Goal: Task Accomplishment & Management: Manage account settings

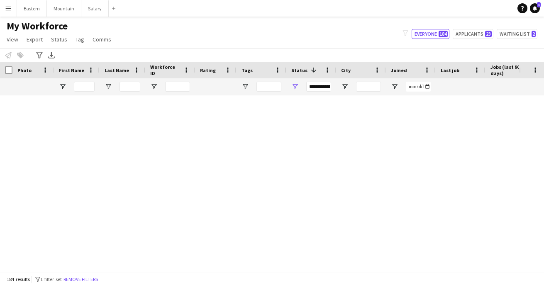
scroll to position [1090, 0]
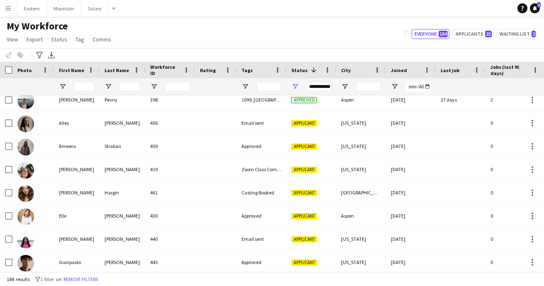
scroll to position [950, 0]
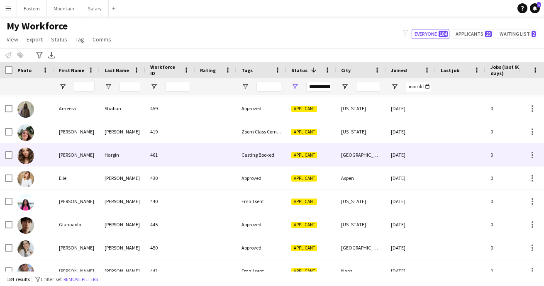
click at [259, 153] on div "Casting Booked" at bounding box center [261, 154] width 50 height 23
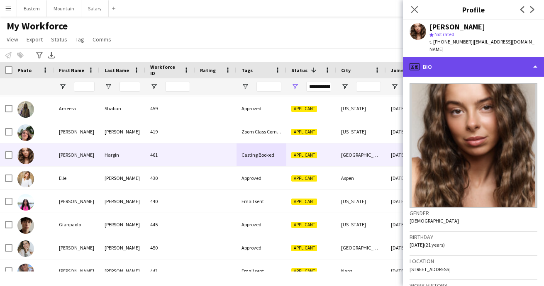
click at [491, 58] on div "profile Bio" at bounding box center [473, 67] width 141 height 20
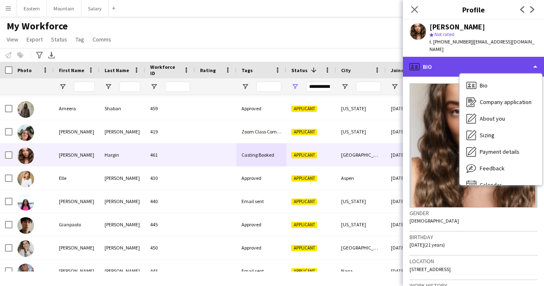
click at [462, 58] on div "profile Bio" at bounding box center [473, 67] width 141 height 20
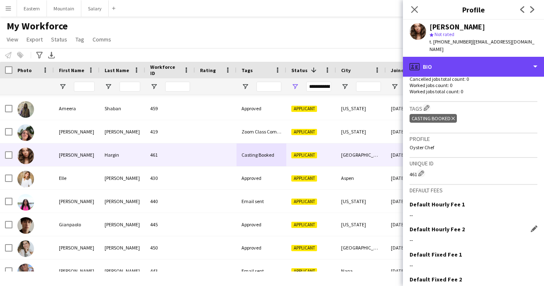
scroll to position [199, 0]
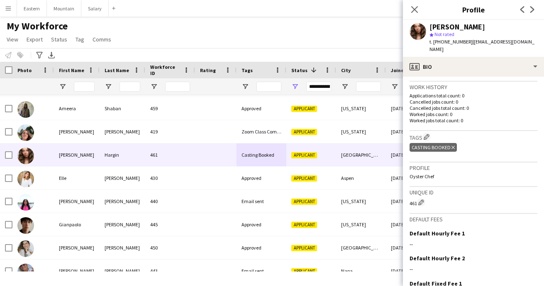
click at [452, 146] on icon at bounding box center [452, 147] width 3 height 3
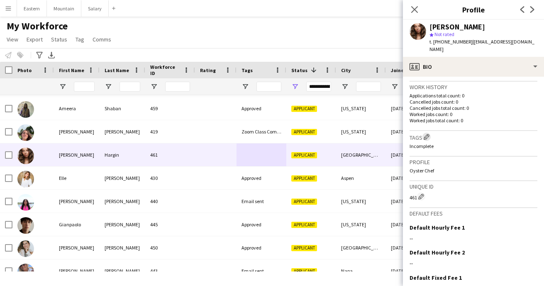
click at [427, 134] on app-icon "Edit crew company tags" at bounding box center [426, 137] width 6 height 6
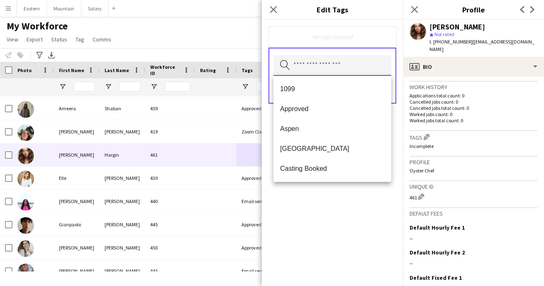
click at [318, 68] on input "text" at bounding box center [332, 65] width 118 height 21
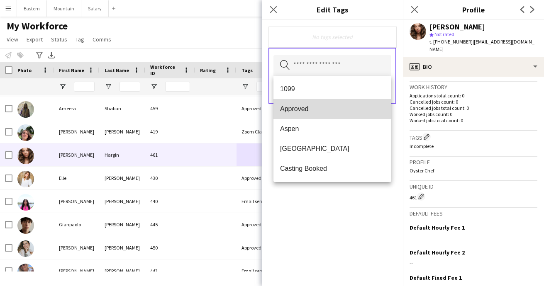
click at [307, 114] on mat-option "Approved" at bounding box center [332, 109] width 118 height 20
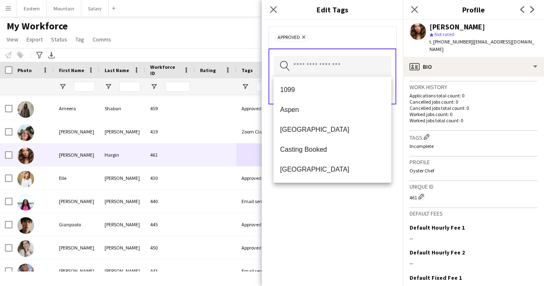
click at [367, 210] on div "Approved Remove Search by tag name Save" at bounding box center [332, 153] width 141 height 266
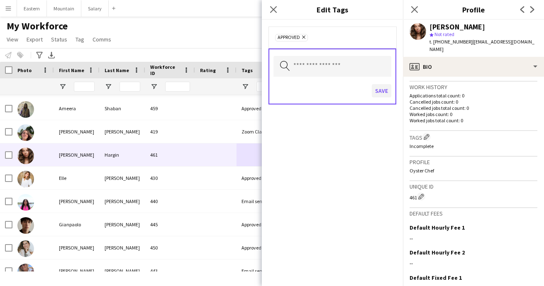
click at [380, 95] on button "Save" at bounding box center [381, 90] width 19 height 13
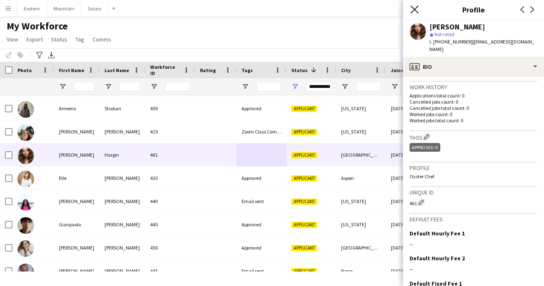
click at [415, 11] on icon "Close pop-in" at bounding box center [414, 9] width 8 height 8
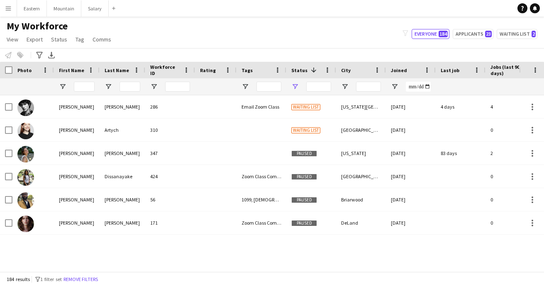
type input "**********"
